Goal: Navigation & Orientation: Find specific page/section

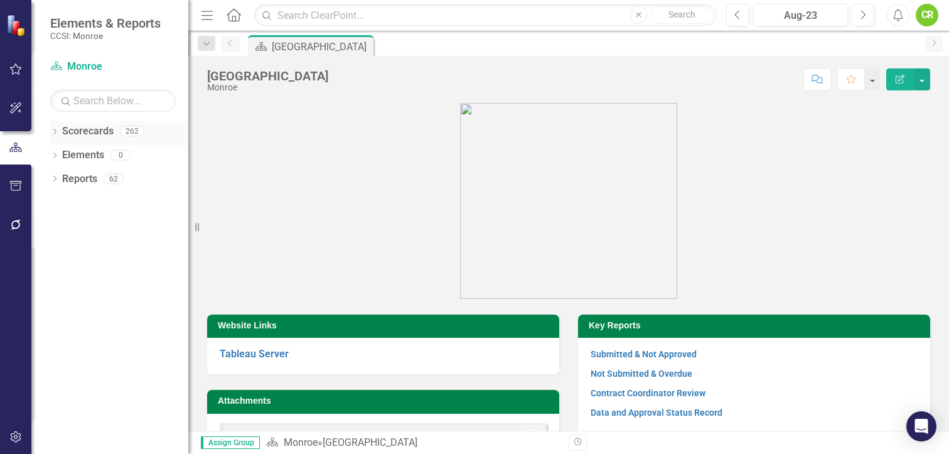
click at [93, 135] on link "Scorecards" at bounding box center [87, 131] width 51 height 14
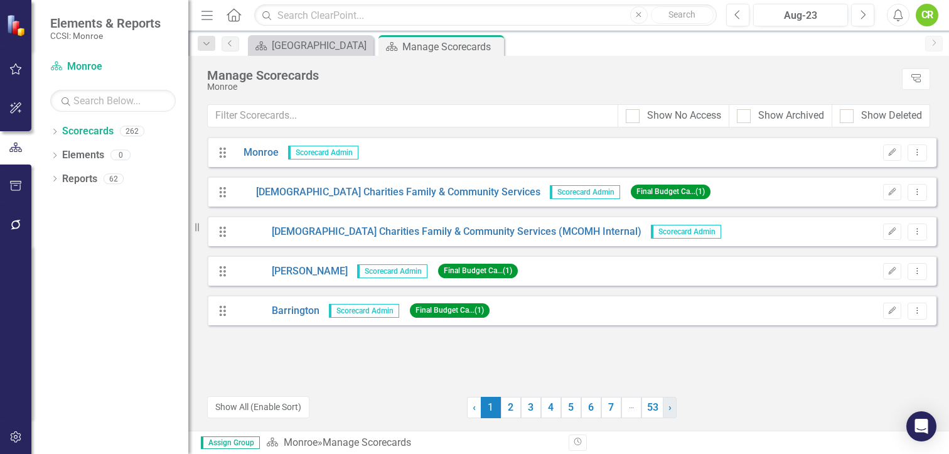
click at [667, 407] on link "› Next" at bounding box center [670, 407] width 14 height 21
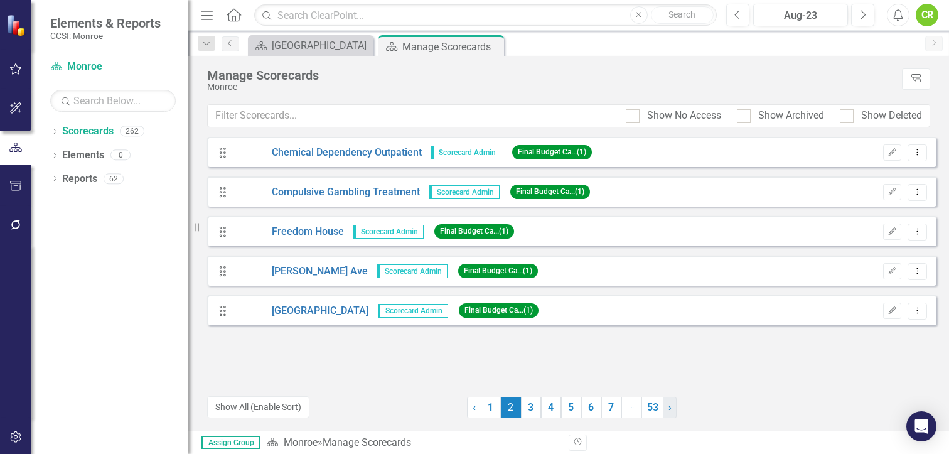
click at [667, 407] on link "› Next" at bounding box center [670, 407] width 14 height 21
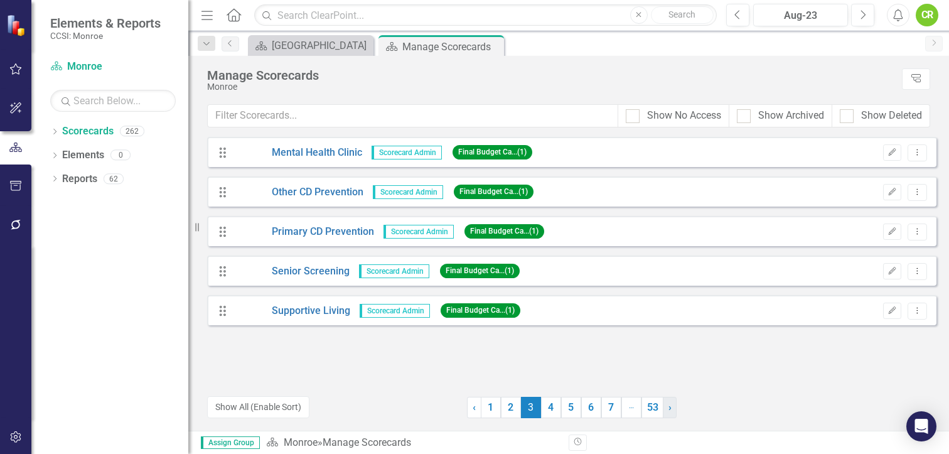
click at [667, 407] on link "› Next" at bounding box center [670, 407] width 14 height 21
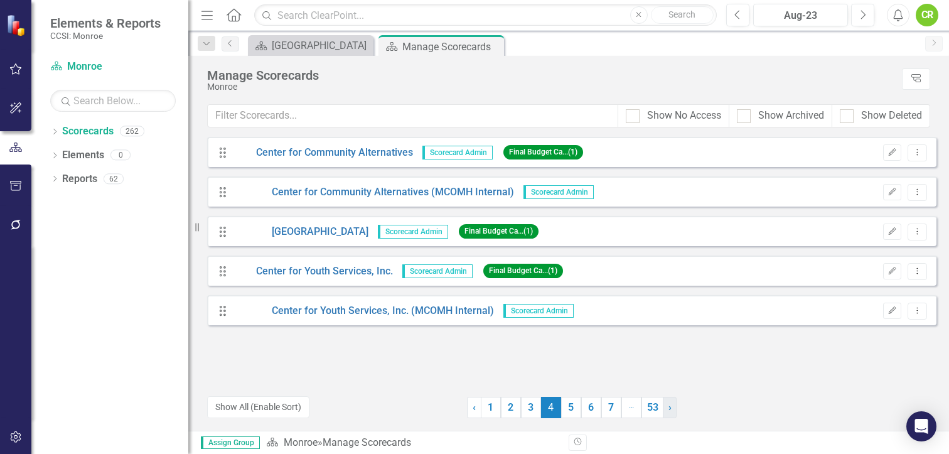
click at [667, 407] on link "› Next" at bounding box center [670, 407] width 14 height 21
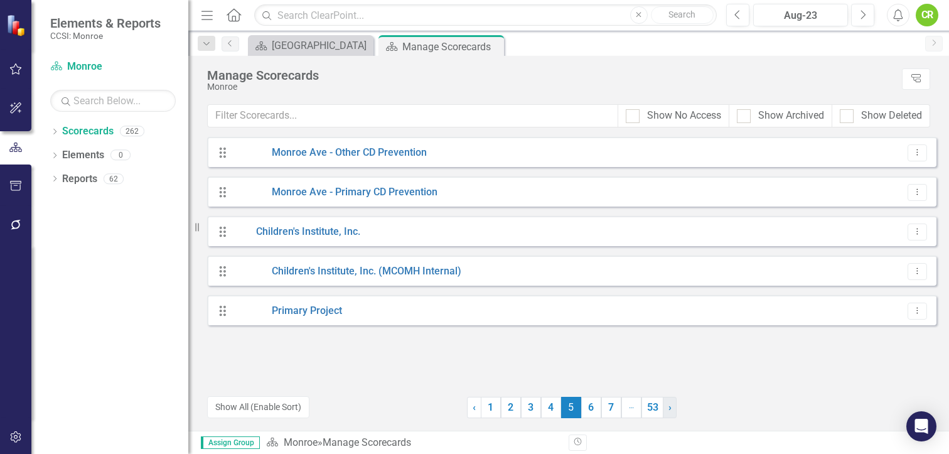
click at [667, 407] on link "› Next" at bounding box center [670, 407] width 14 height 21
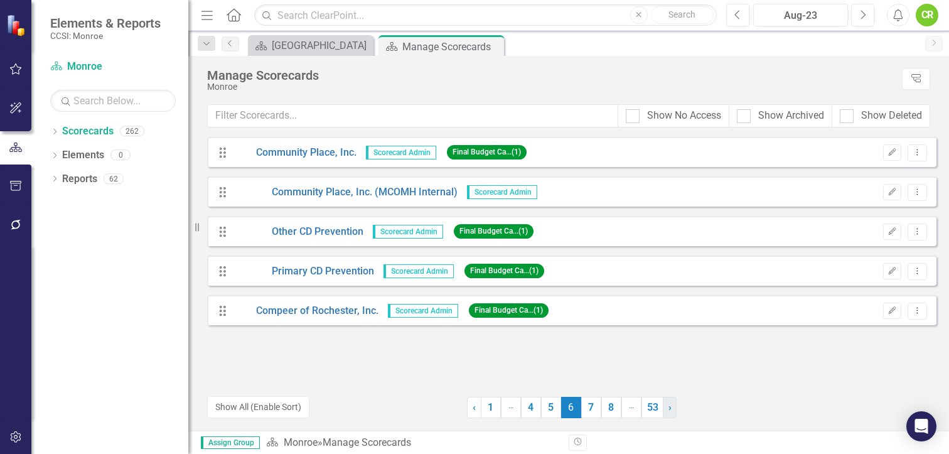
click at [667, 407] on link "› Next" at bounding box center [670, 407] width 14 height 21
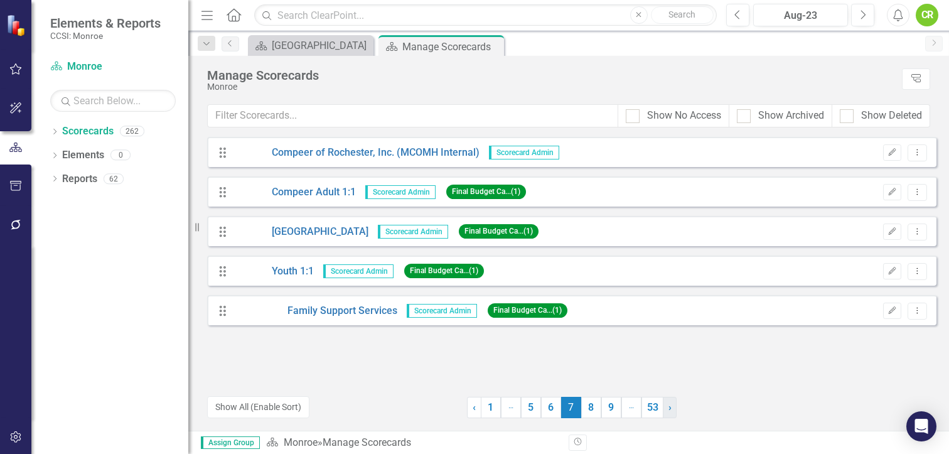
click at [667, 407] on link "› Next" at bounding box center [670, 407] width 14 height 21
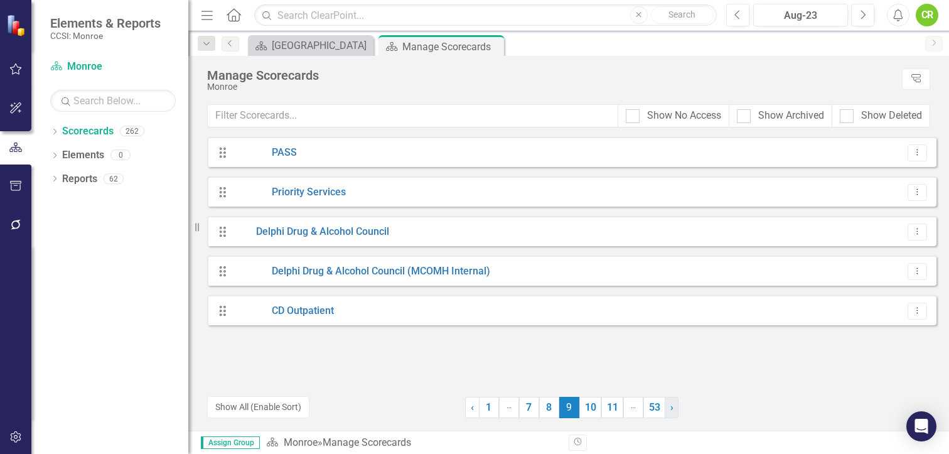
click at [667, 407] on link "› Next" at bounding box center [672, 407] width 14 height 21
click at [667, 407] on link "› Next" at bounding box center [673, 407] width 14 height 21
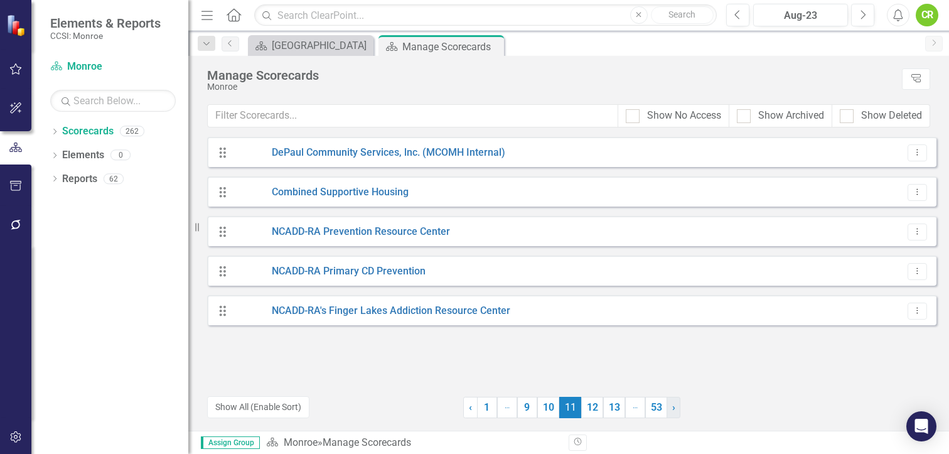
click at [667, 407] on link "› Next" at bounding box center [674, 407] width 14 height 21
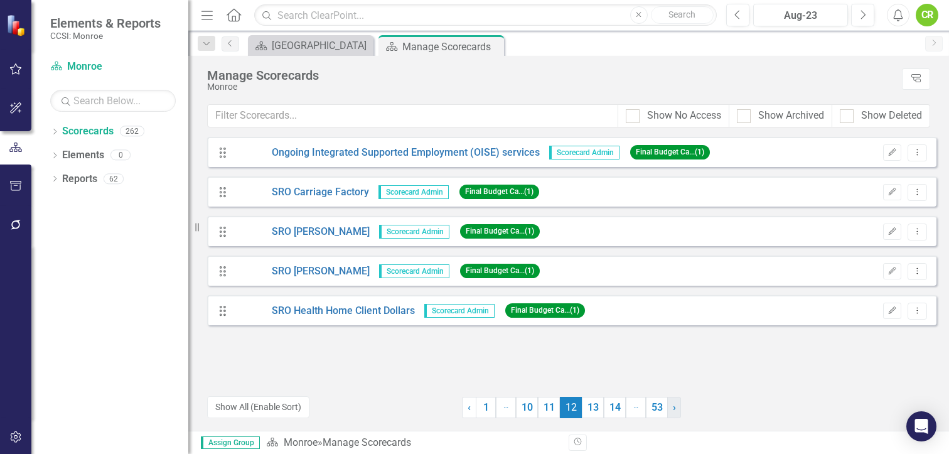
click at [667, 407] on link "› Next" at bounding box center [674, 407] width 14 height 21
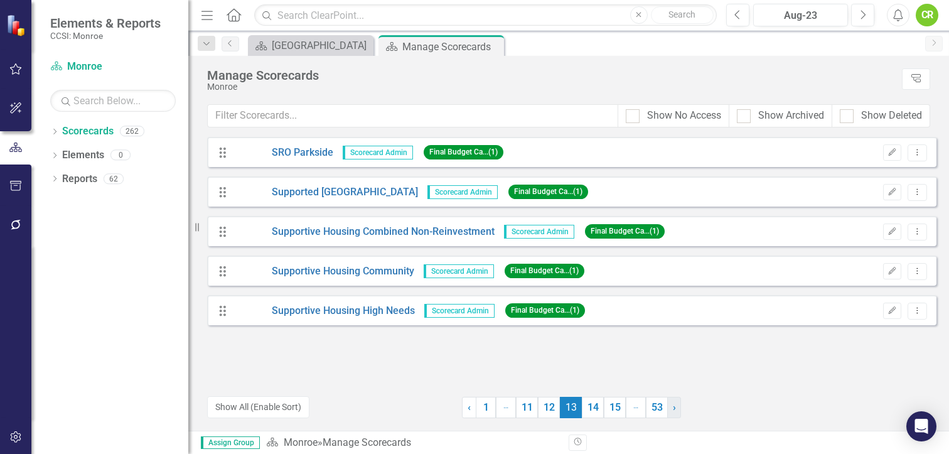
click at [667, 407] on link "› Next" at bounding box center [674, 407] width 14 height 21
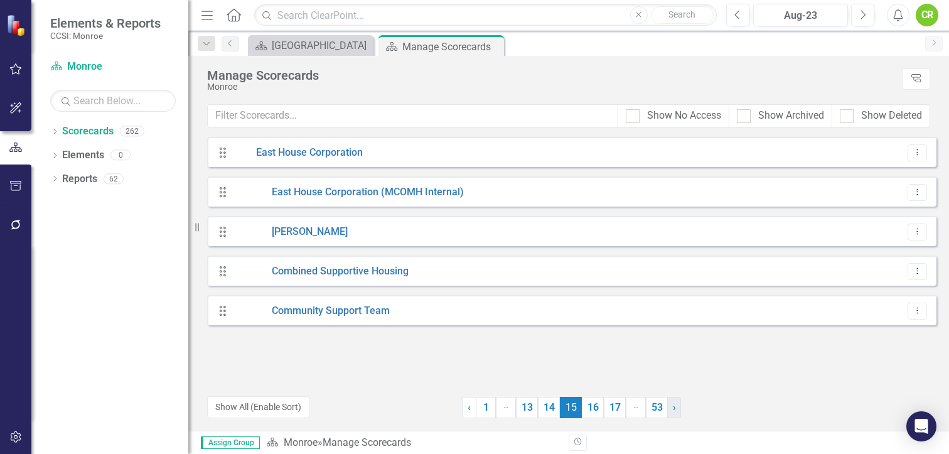
click at [667, 407] on link "› Next" at bounding box center [674, 407] width 14 height 21
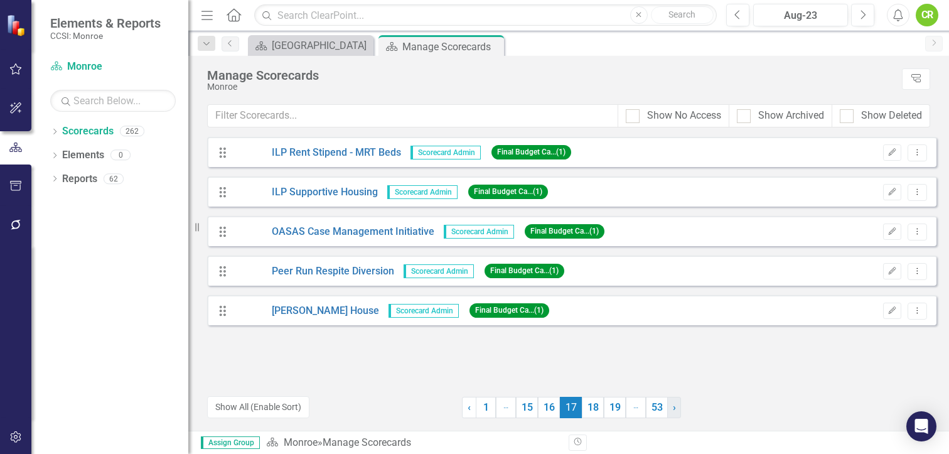
click at [667, 407] on link "› Next" at bounding box center [674, 407] width 14 height 21
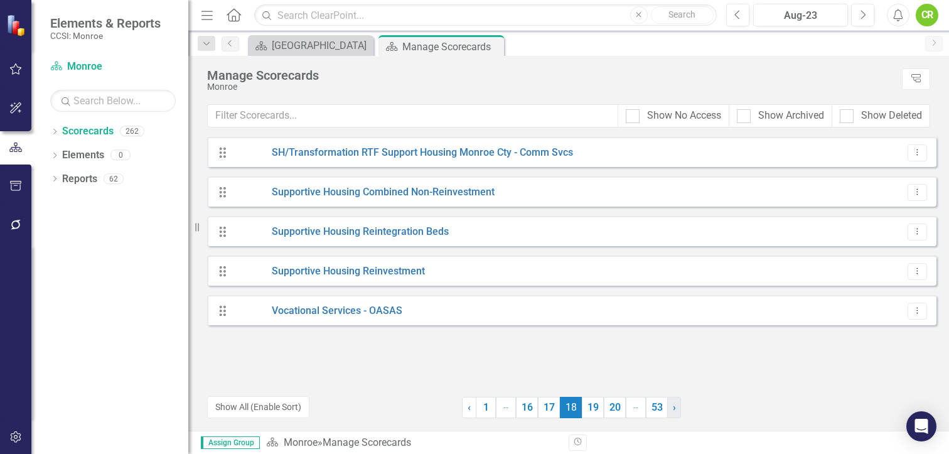
click at [667, 407] on link "› Next" at bounding box center [674, 407] width 14 height 21
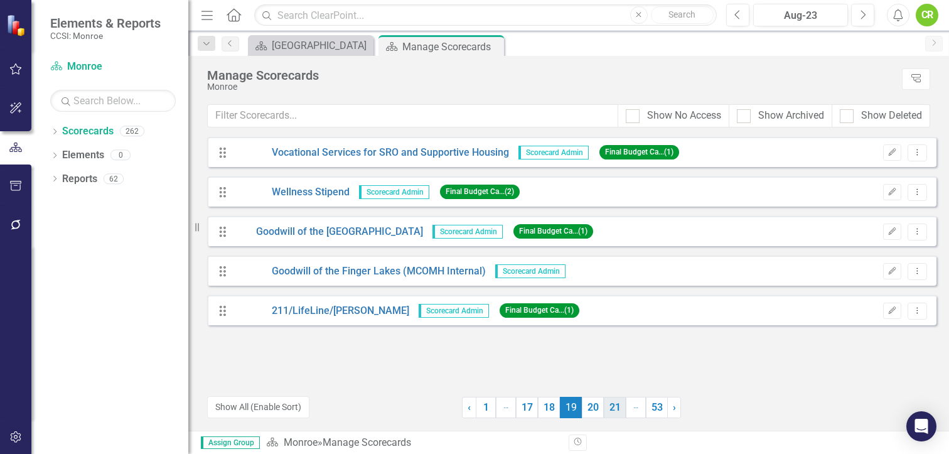
click at [618, 409] on link "21" at bounding box center [615, 407] width 22 height 21
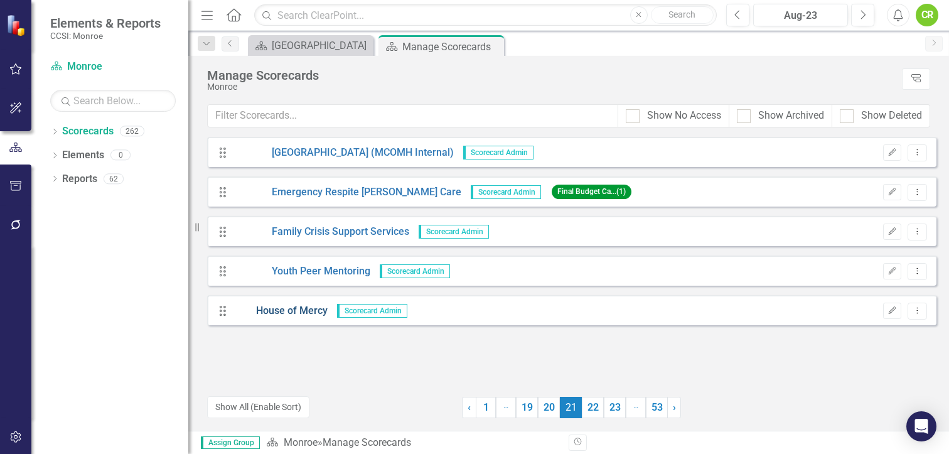
click at [303, 309] on link "House of Mercy" at bounding box center [281, 311] width 94 height 14
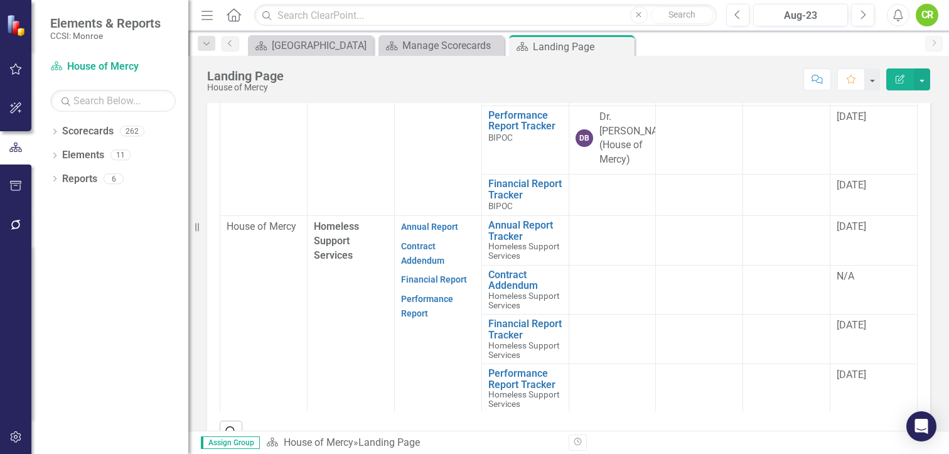
scroll to position [404, 0]
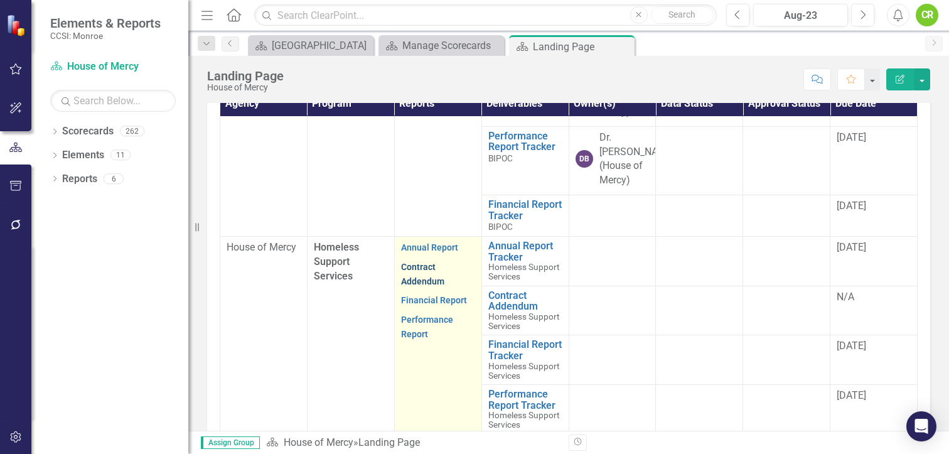
click at [419, 266] on link "Contract Addendum" at bounding box center [422, 274] width 43 height 24
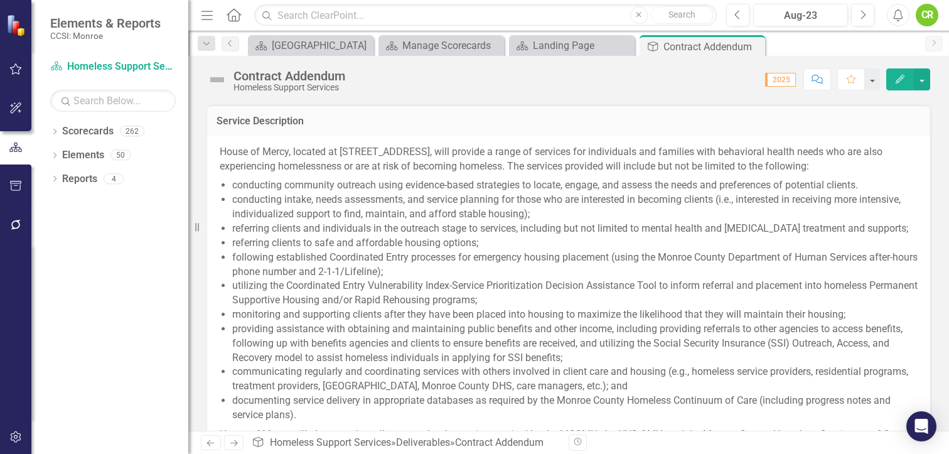
scroll to position [482, 0]
